Goal: Task Accomplishment & Management: Use online tool/utility

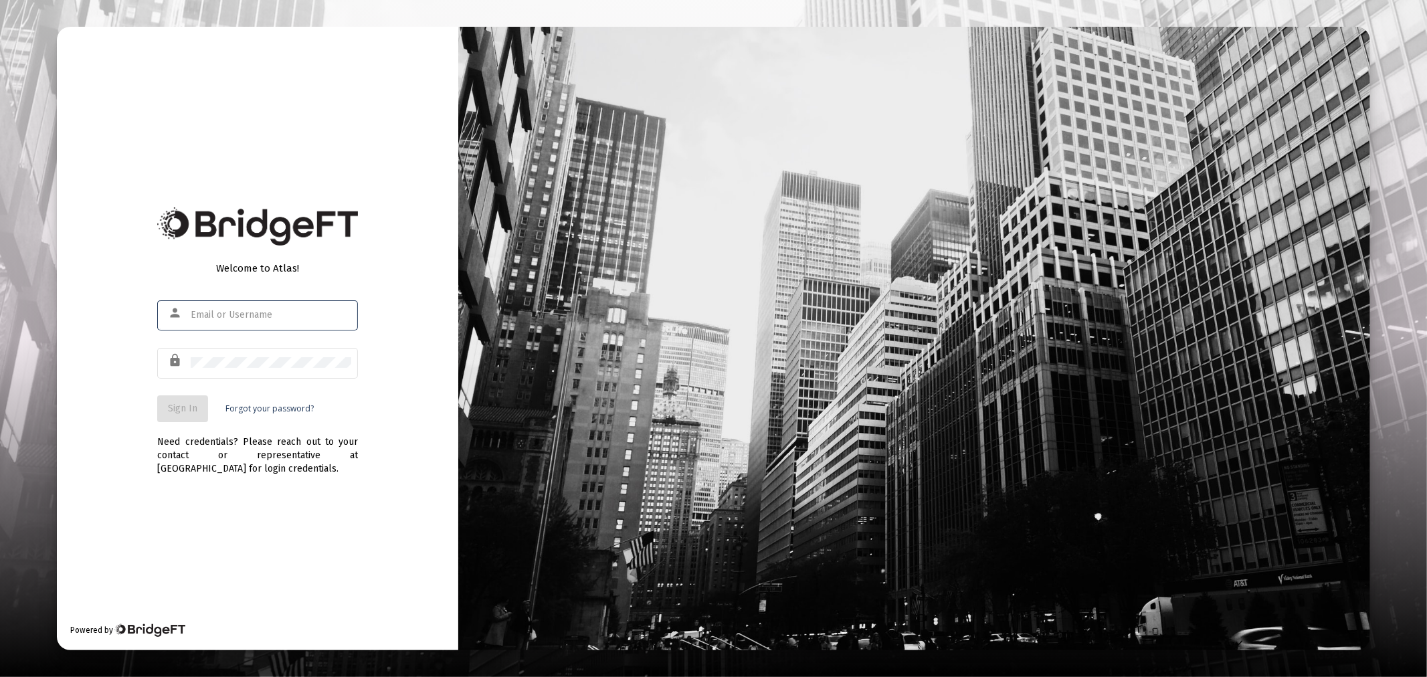
type input "[PERSON_NAME][EMAIL_ADDRESS][DOMAIN_NAME]"
click at [202, 410] on button "Sign In" at bounding box center [182, 408] width 51 height 27
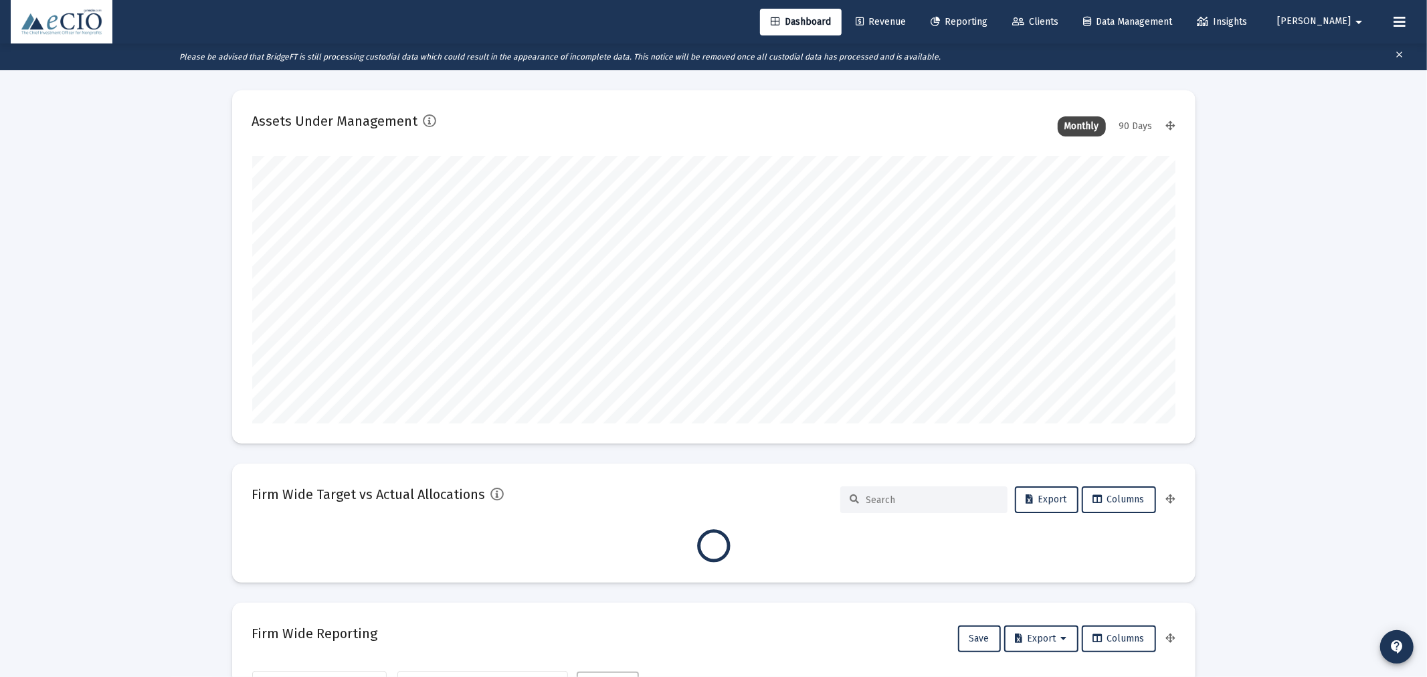
type input "[DATE]"
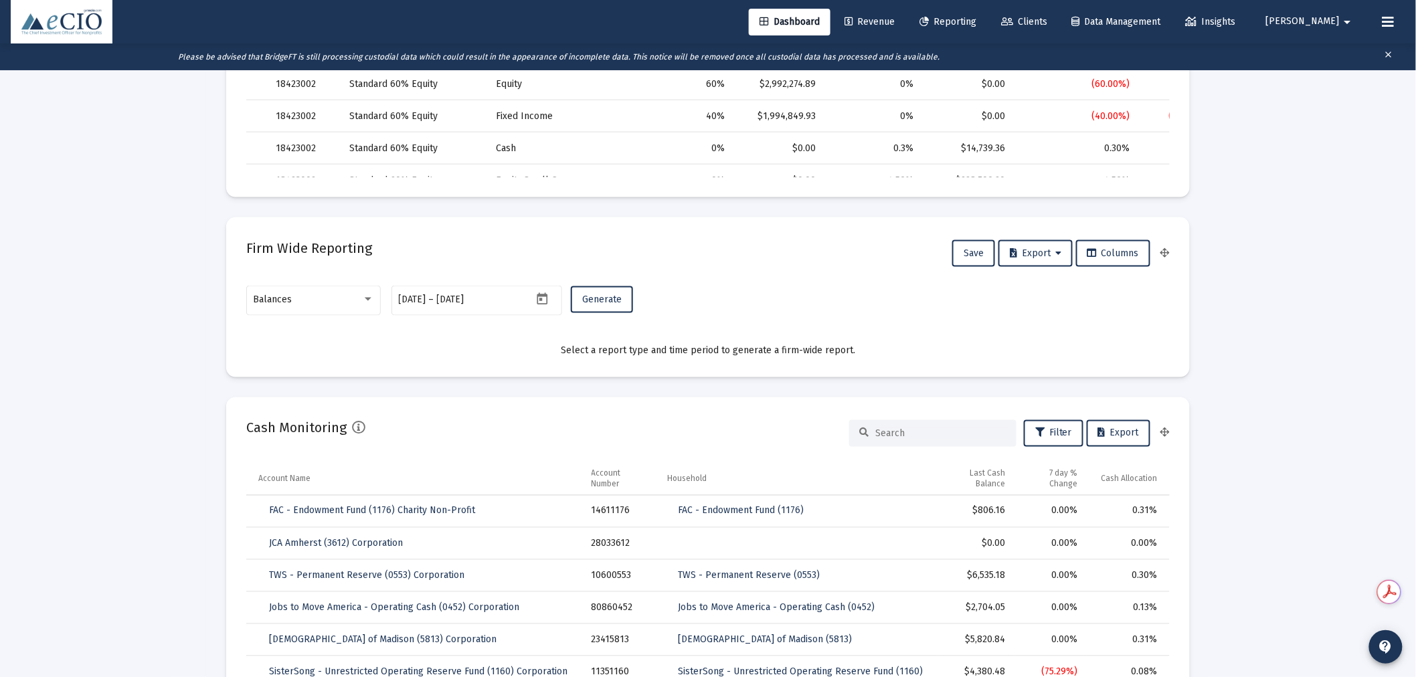
scroll to position [693, 0]
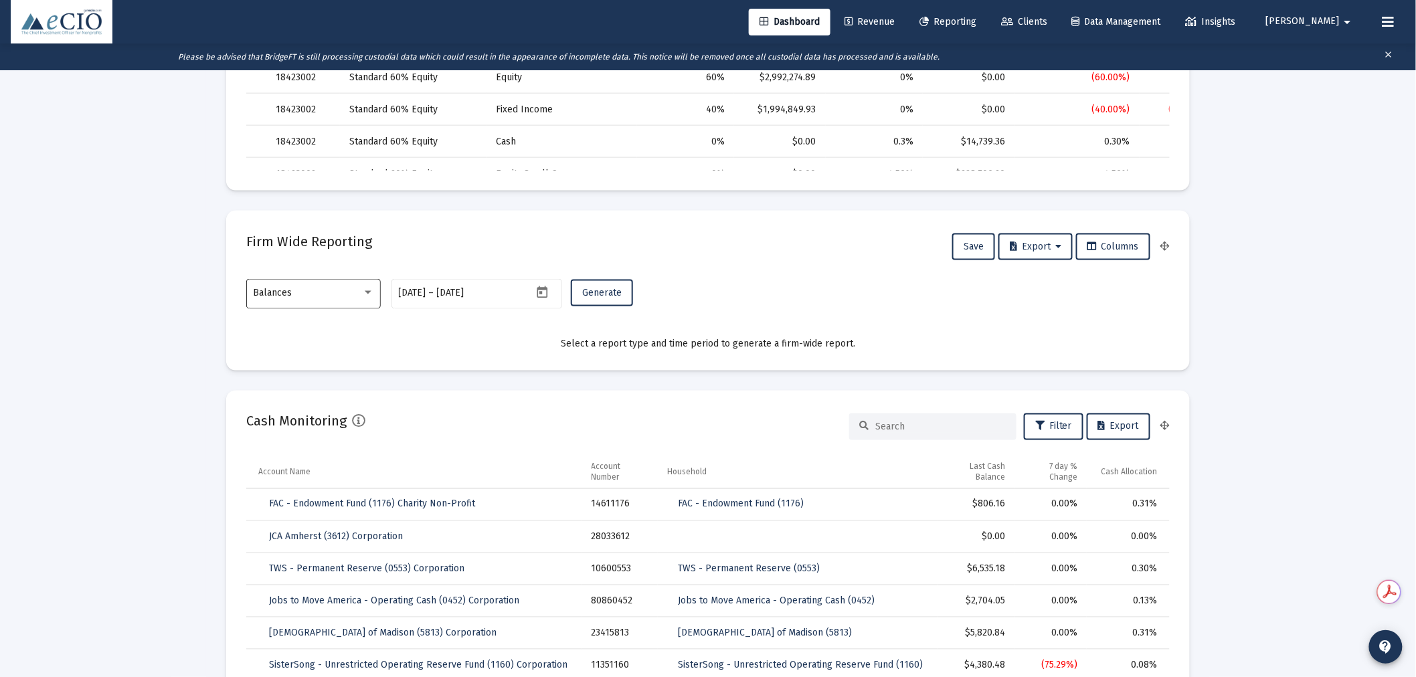
click at [288, 287] on span "Balances" at bounding box center [273, 292] width 39 height 11
click at [301, 205] on span "Transactions" at bounding box center [314, 208] width 120 height 28
click at [614, 290] on span "Generate" at bounding box center [601, 292] width 39 height 11
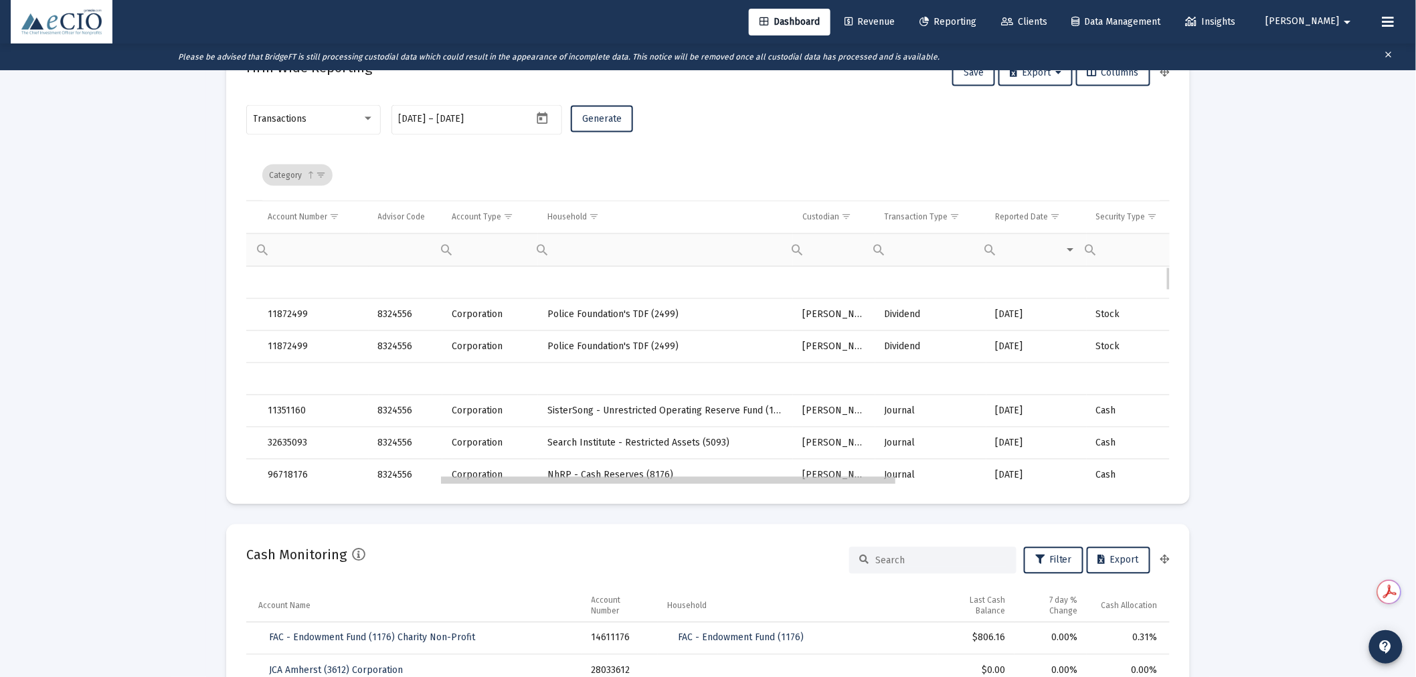
scroll to position [0, 391]
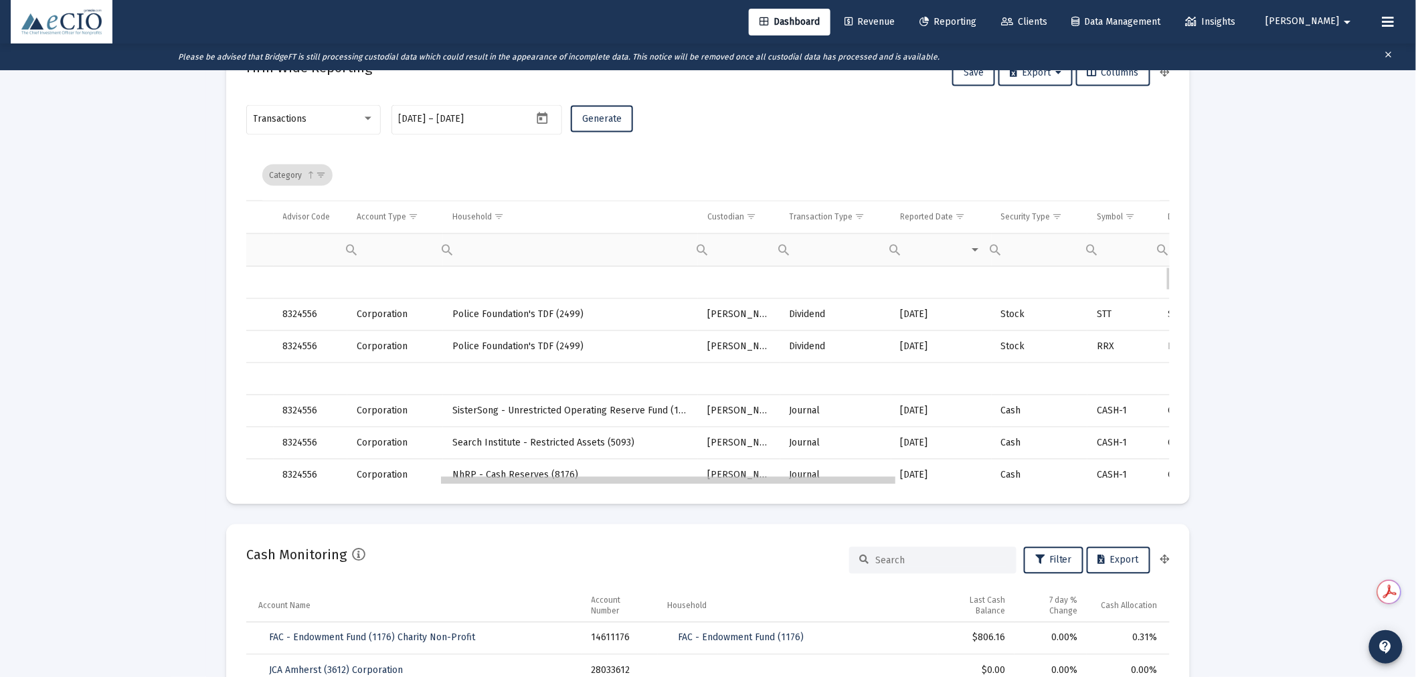
drag, startPoint x: 535, startPoint y: 482, endPoint x: 733, endPoint y: 480, distance: 198.0
click at [864, 214] on span "Show filter options for column 'Transaction Type'" at bounding box center [860, 217] width 10 height 10
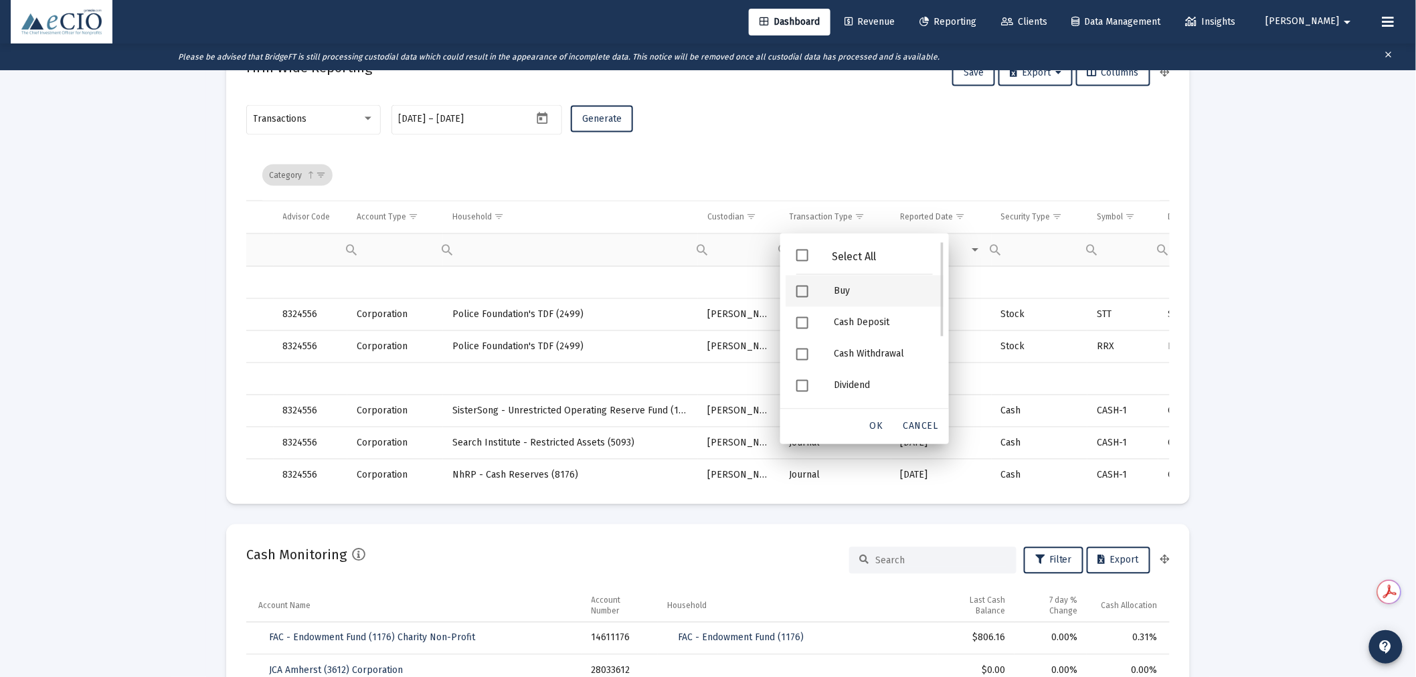
scroll to position [123, 0]
click at [854, 363] on div "Security Deposit" at bounding box center [883, 356] width 120 height 31
click at [867, 426] on div "OK" at bounding box center [876, 427] width 43 height 24
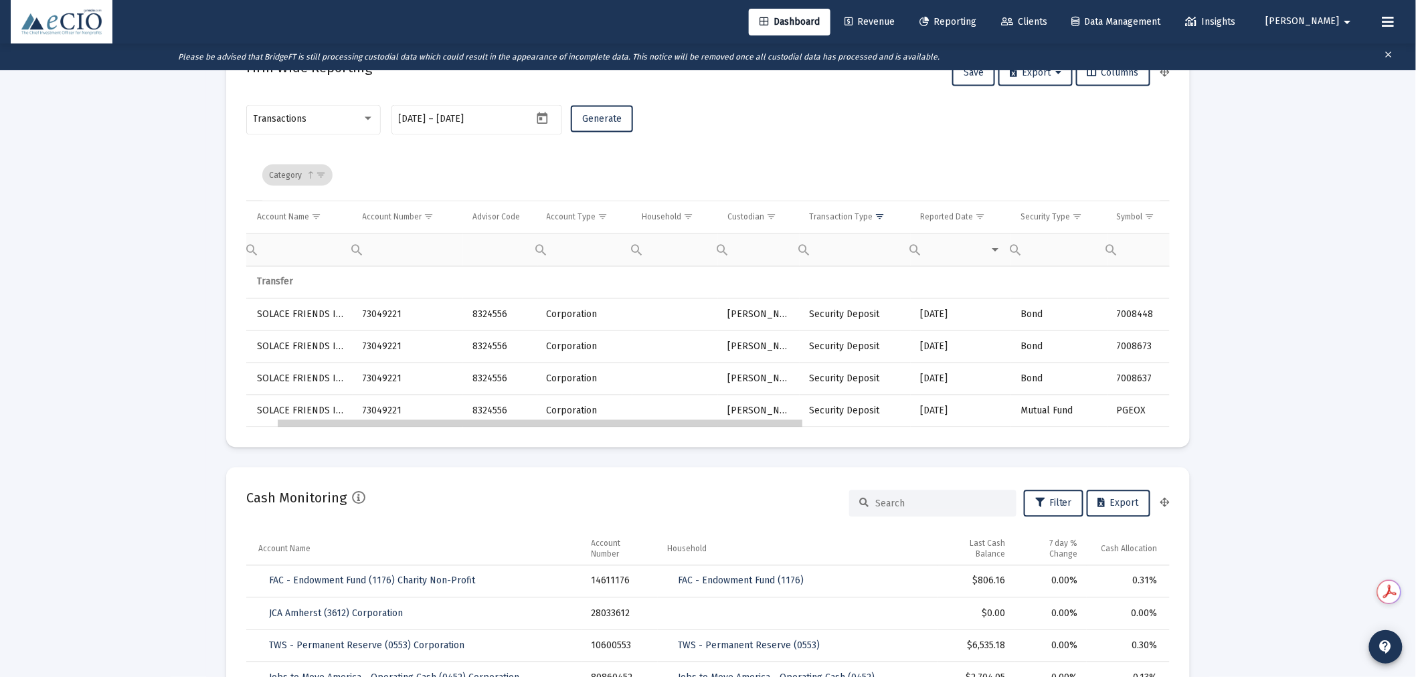
scroll to position [0, 22]
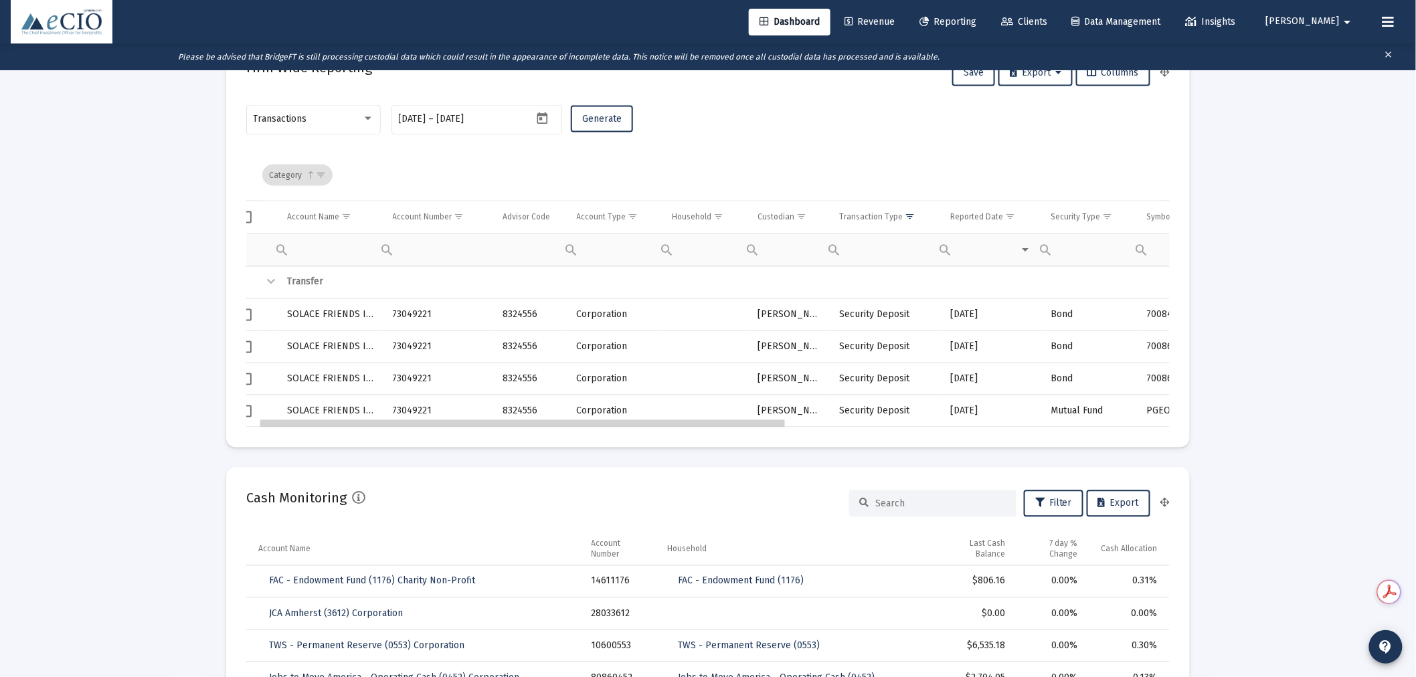
drag, startPoint x: 726, startPoint y: 426, endPoint x: 596, endPoint y: 433, distance: 130.6
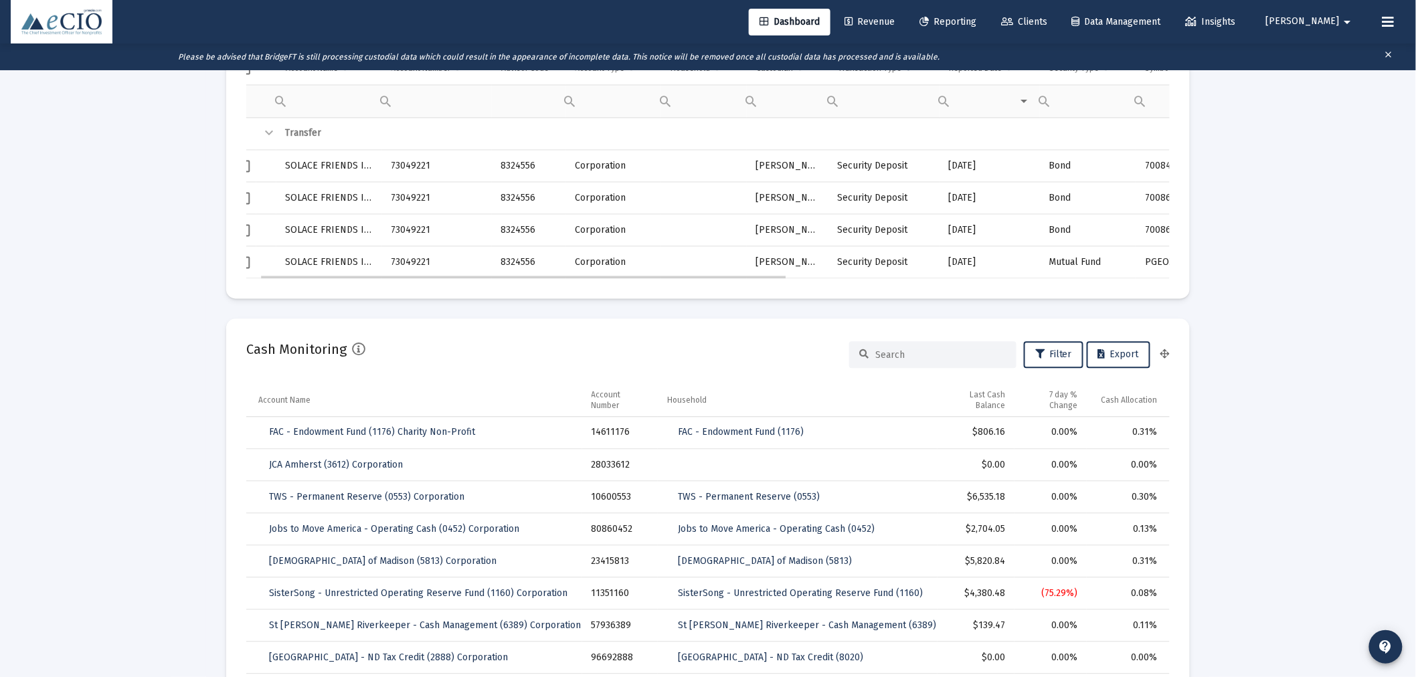
scroll to position [991, 0]
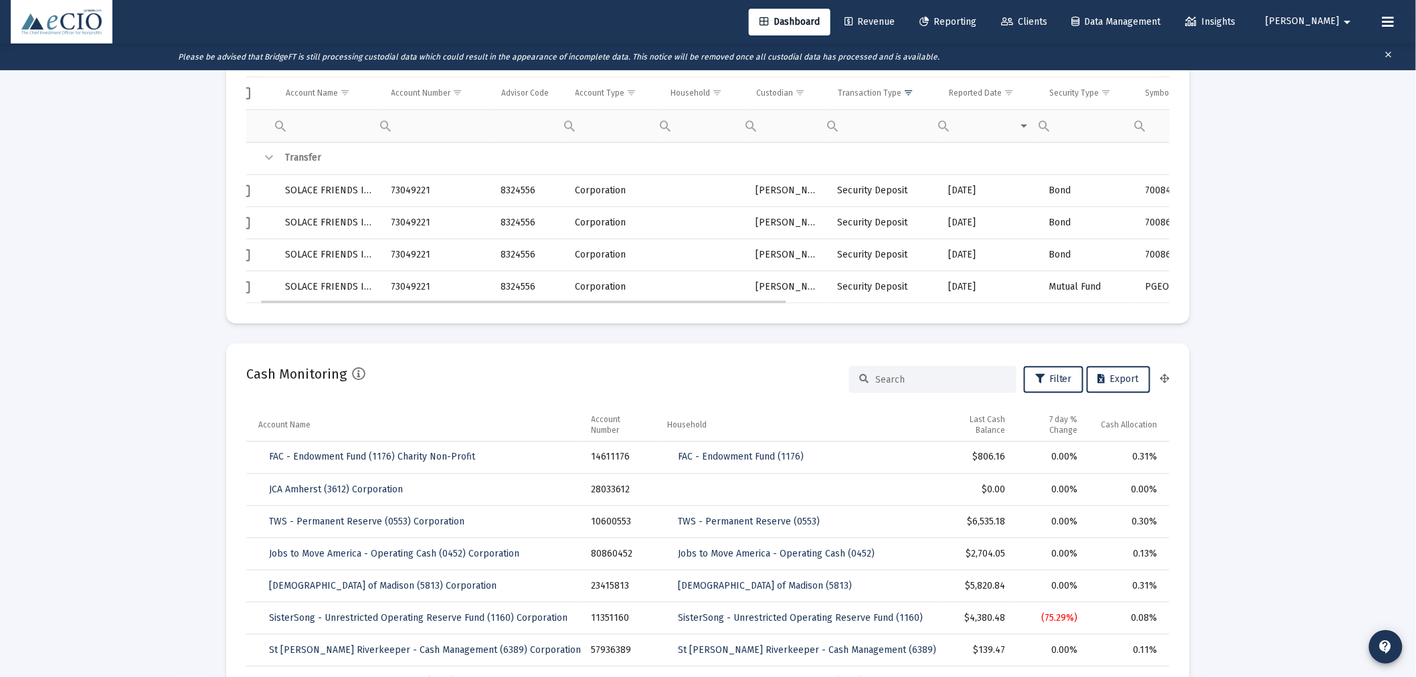
click at [790, 272] on td "[PERSON_NAME]" at bounding box center [787, 288] width 82 height 32
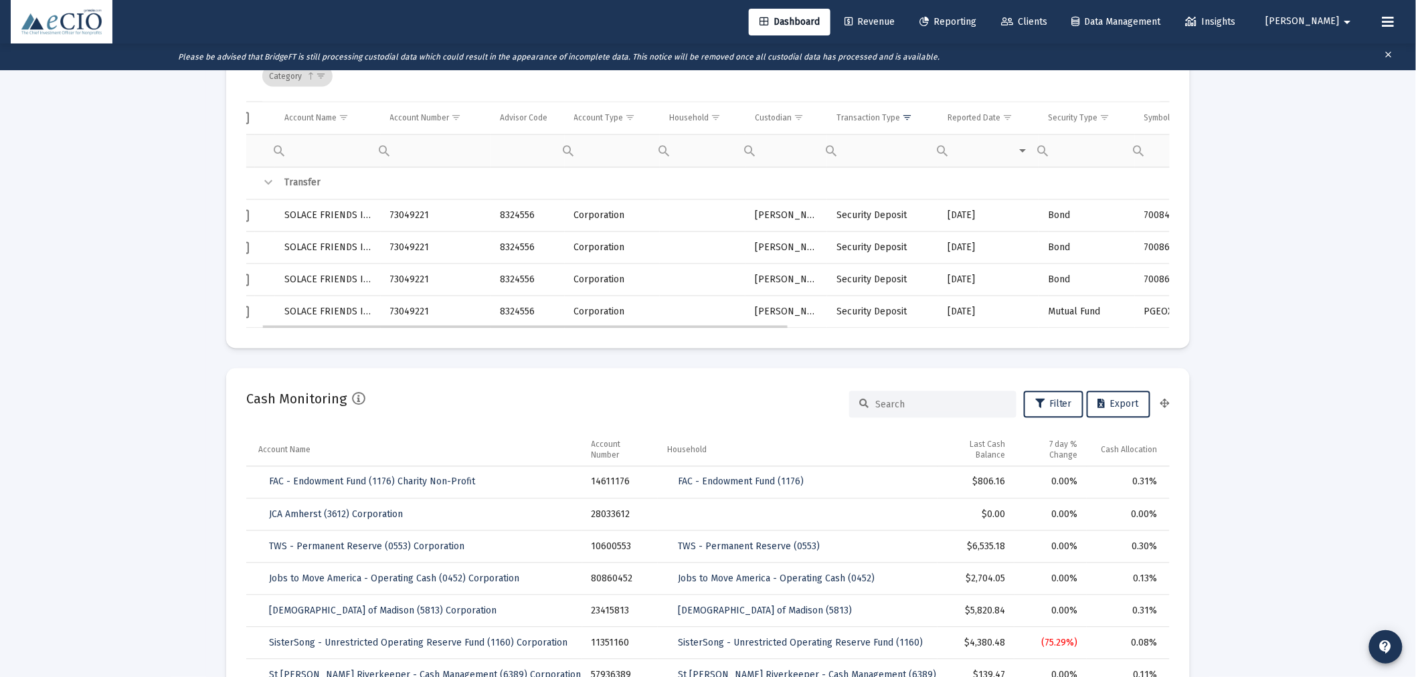
scroll to position [0, 0]
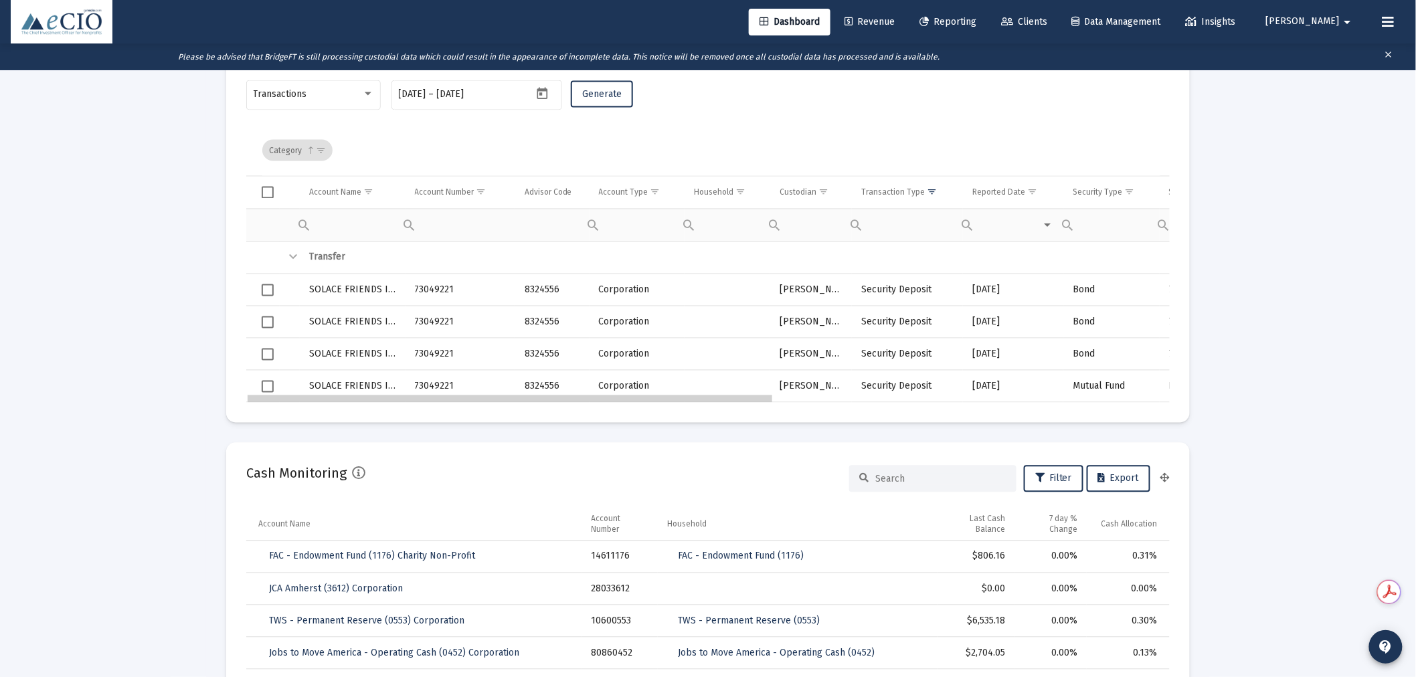
drag, startPoint x: 731, startPoint y: 399, endPoint x: 492, endPoint y: 385, distance: 238.6
drag, startPoint x: 700, startPoint y: 372, endPoint x: 952, endPoint y: 375, distance: 251.6
